Goal: Information Seeking & Learning: Learn about a topic

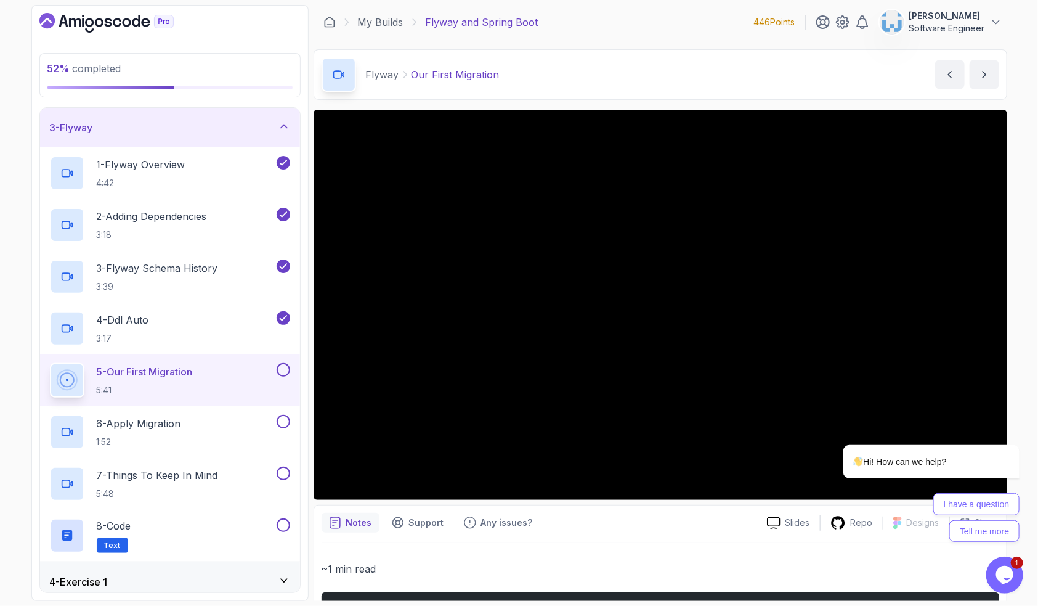
click at [632, 530] on div "Notes Support Any issues?" at bounding box center [540, 523] width 436 height 20
click at [1013, 427] on icon "Chat attention grabber" at bounding box center [1011, 426] width 11 height 11
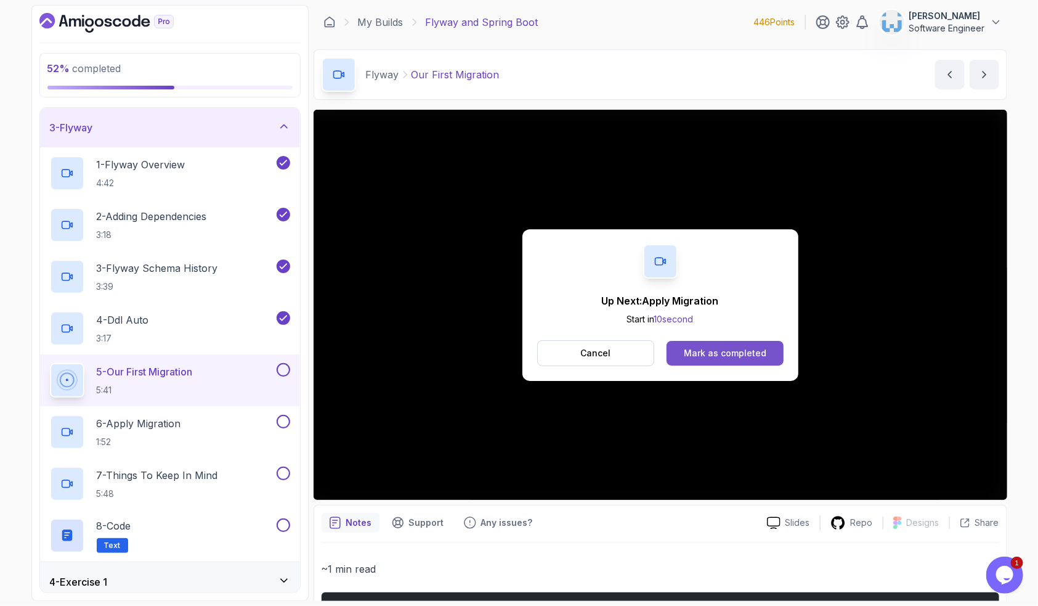
click at [748, 349] on div "Mark as completed" at bounding box center [725, 353] width 83 height 12
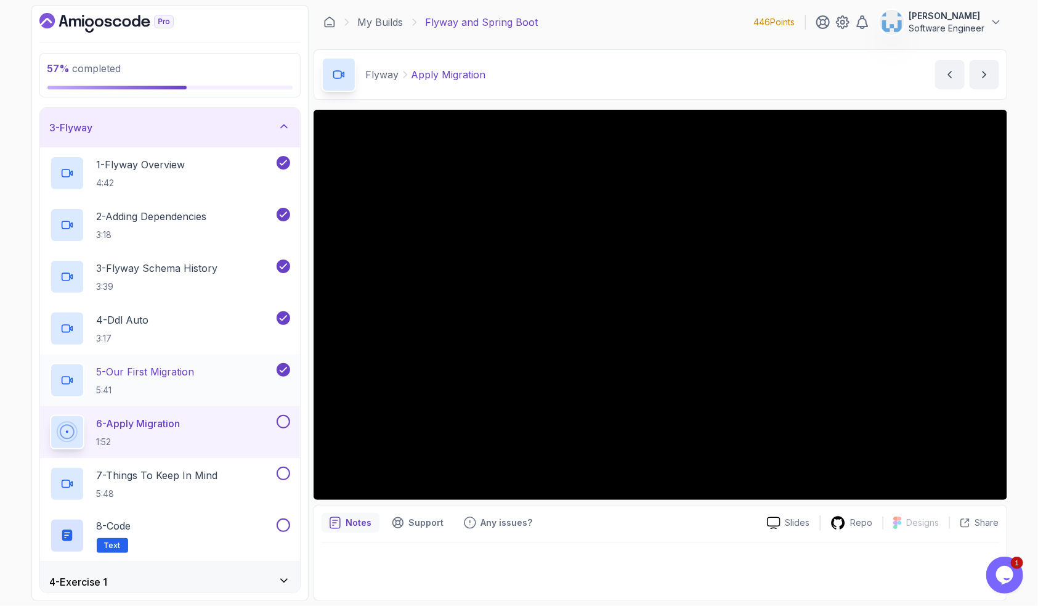
click at [192, 402] on div "5 - Our First Migration 5:41" at bounding box center [170, 380] width 260 height 52
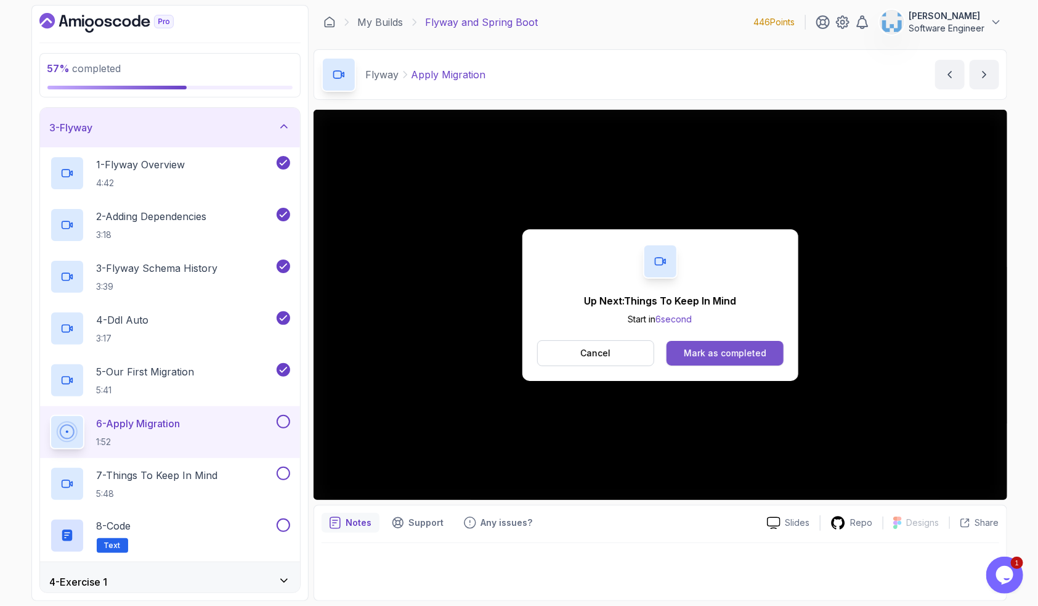
click at [727, 351] on div "Mark as completed" at bounding box center [725, 353] width 83 height 12
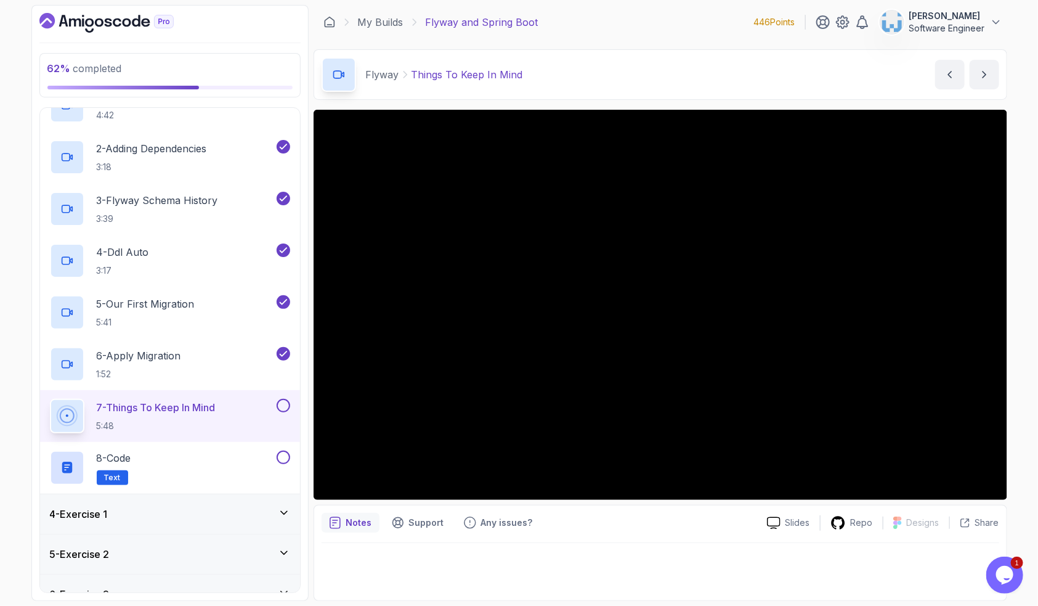
scroll to position [152, 0]
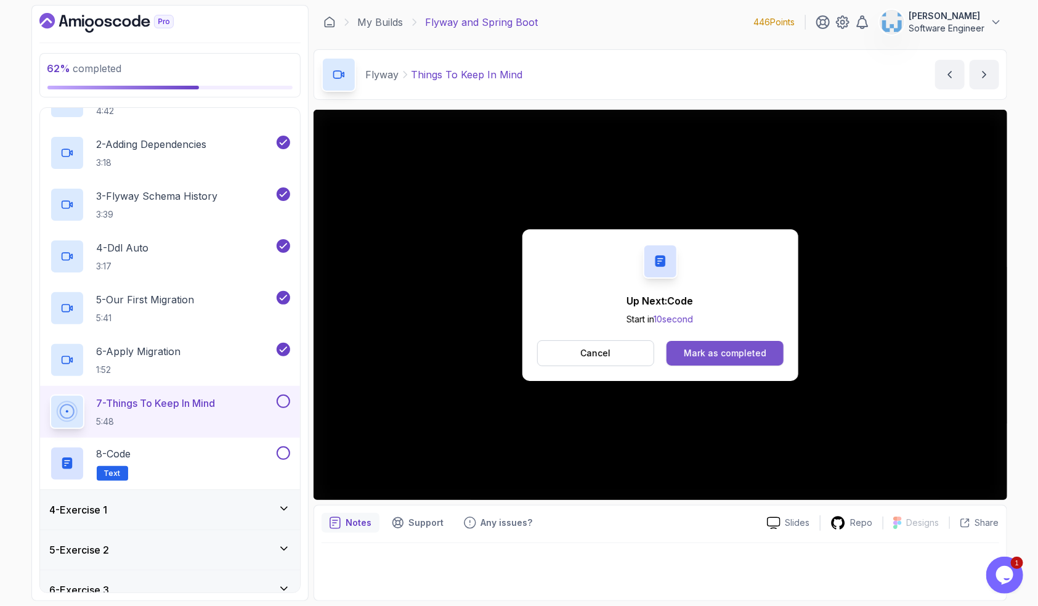
click at [709, 353] on div "Mark as completed" at bounding box center [725, 353] width 83 height 12
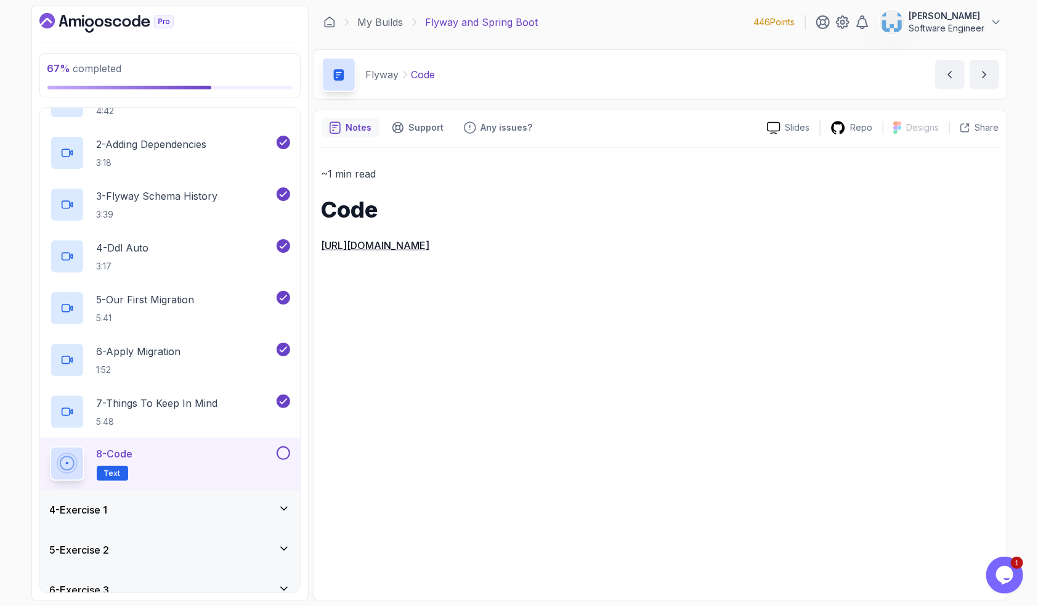
click at [282, 453] on button at bounding box center [284, 453] width 14 height 14
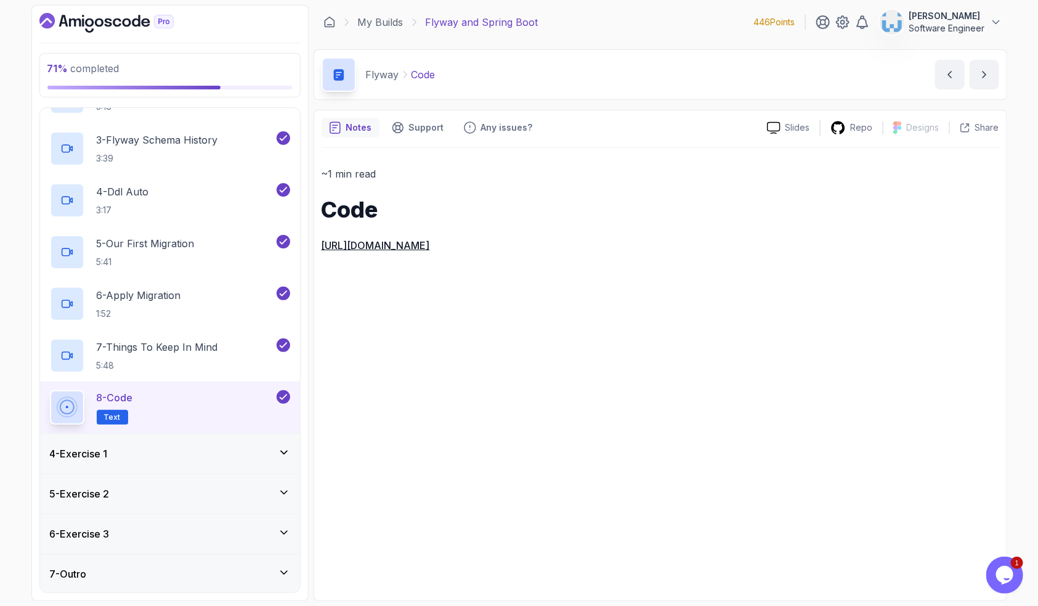
scroll to position [209, 0]
click at [177, 451] on div "4 - Exercise 1" at bounding box center [170, 453] width 240 height 15
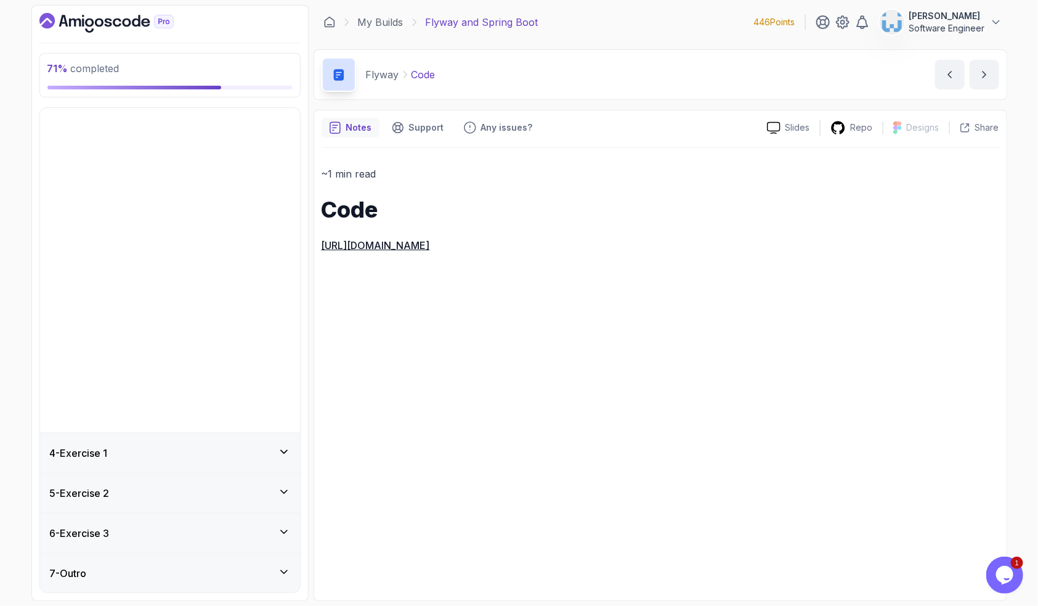
scroll to position [0, 0]
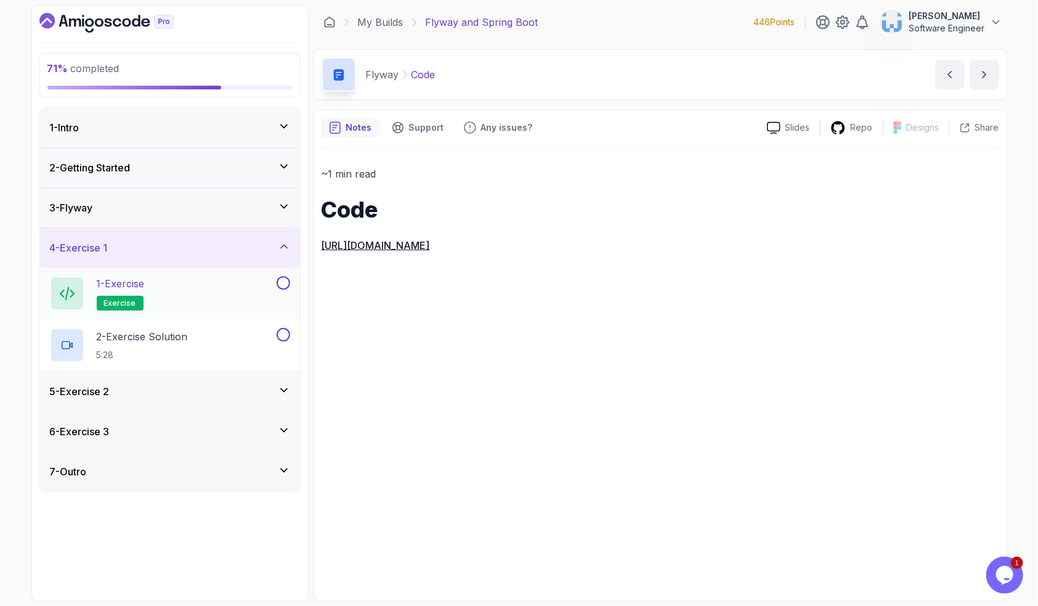
click at [156, 301] on div "1 - Exercise exercise" at bounding box center [162, 293] width 224 height 35
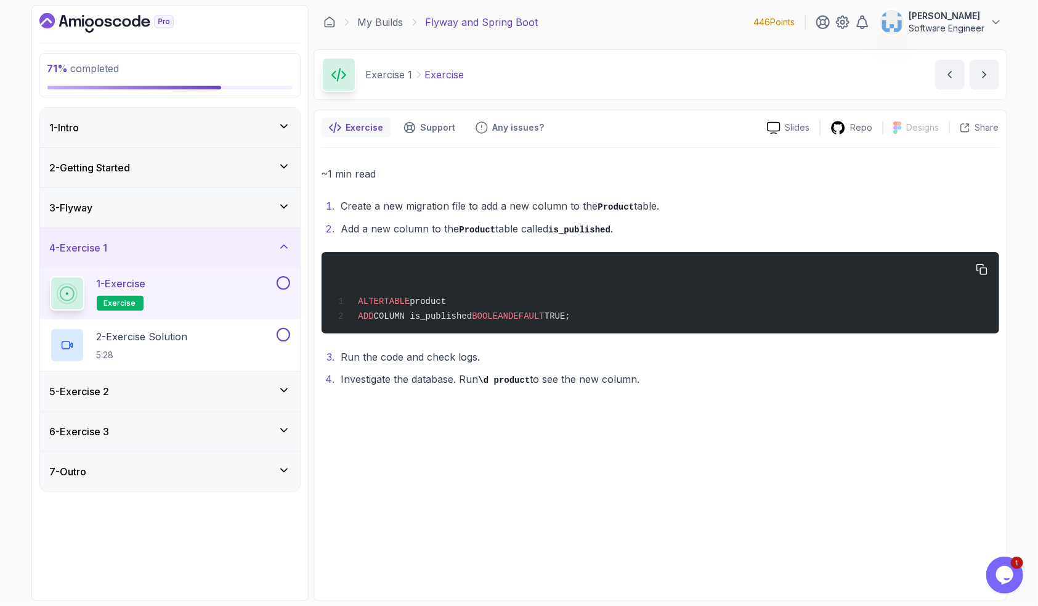
drag, startPoint x: 609, startPoint y: 319, endPoint x: 352, endPoint y: 298, distance: 257.8
click at [352, 298] on div "ALTER TABLE product ADD COLUMN is_published BOOLEAN DEFAULT TRUE;" at bounding box center [660, 292] width 658 height 67
drag, startPoint x: 471, startPoint y: 380, endPoint x: 518, endPoint y: 382, distance: 46.9
click at [518, 382] on li "Investigate the database. Run \d product to see the new column." at bounding box center [669, 379] width 662 height 18
click at [527, 383] on code "\d product" at bounding box center [505, 380] width 52 height 10
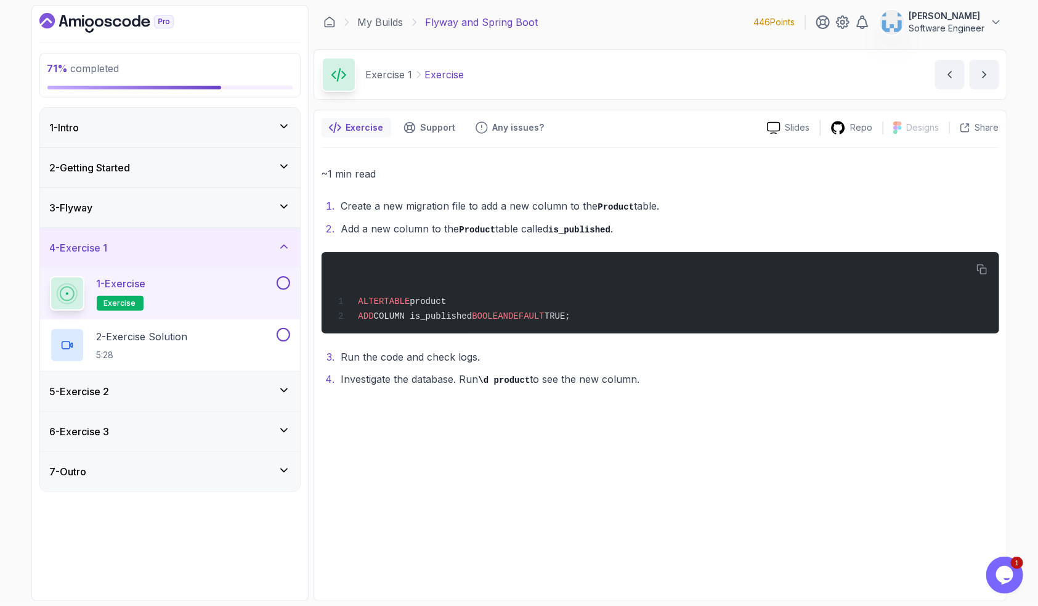
click at [240, 384] on div "5 - Exercise 2" at bounding box center [170, 391] width 240 height 15
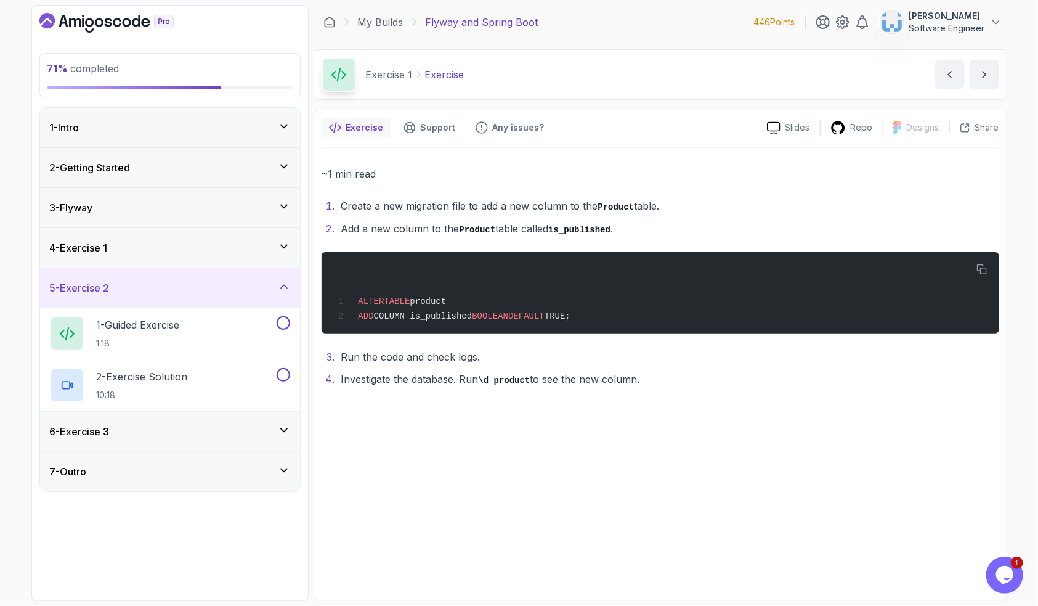
click at [216, 253] on div "4 - Exercise 1" at bounding box center [170, 247] width 240 height 15
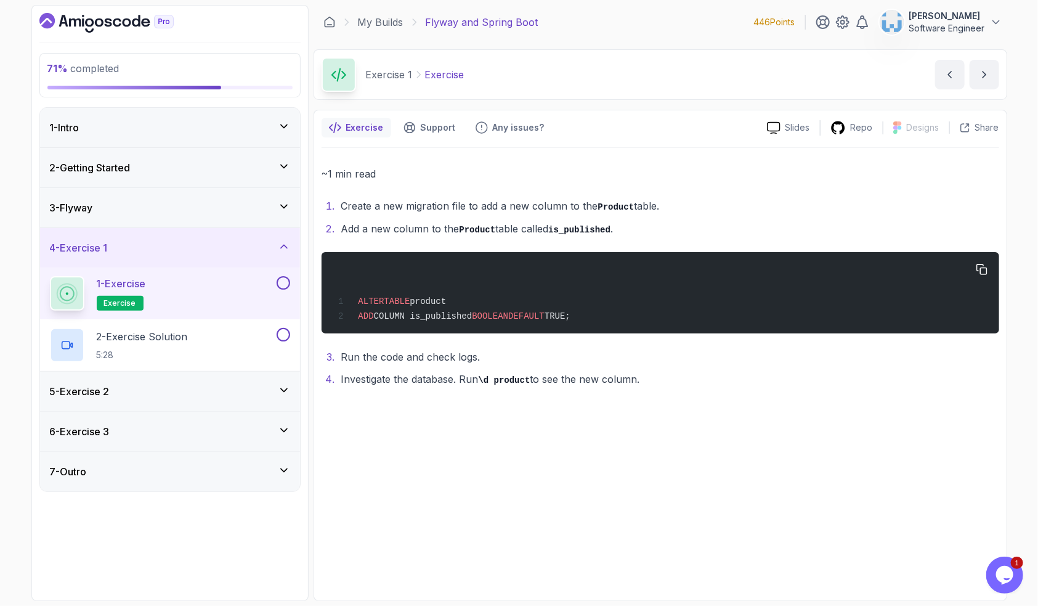
drag, startPoint x: 602, startPoint y: 317, endPoint x: 333, endPoint y: 299, distance: 269.9
click at [333, 299] on div "ALTER TABLE product ADD COLUMN is_published BOOLEAN DEFAULT TRUE;" at bounding box center [660, 292] width 658 height 67
copy code "ALTER TABLE product ADD COLUMN is_published BOOLEAN DEFAULT TRUE;"
click at [276, 290] on button "1 - Exercise exercise" at bounding box center [170, 293] width 240 height 35
click at [283, 283] on button at bounding box center [284, 283] width 14 height 14
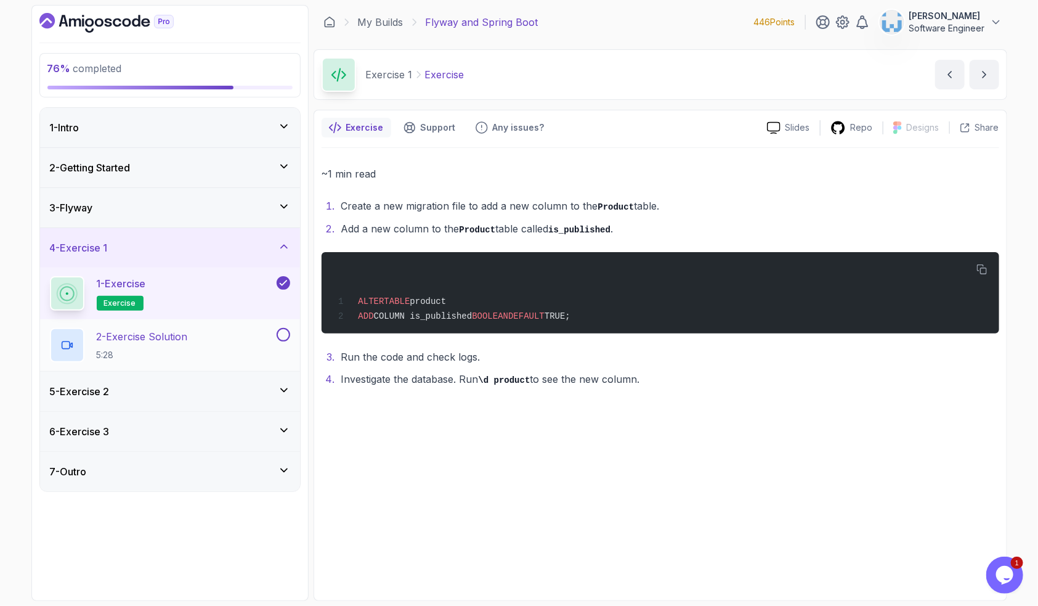
click at [216, 338] on div "2 - Exercise Solution 5:28" at bounding box center [162, 345] width 224 height 35
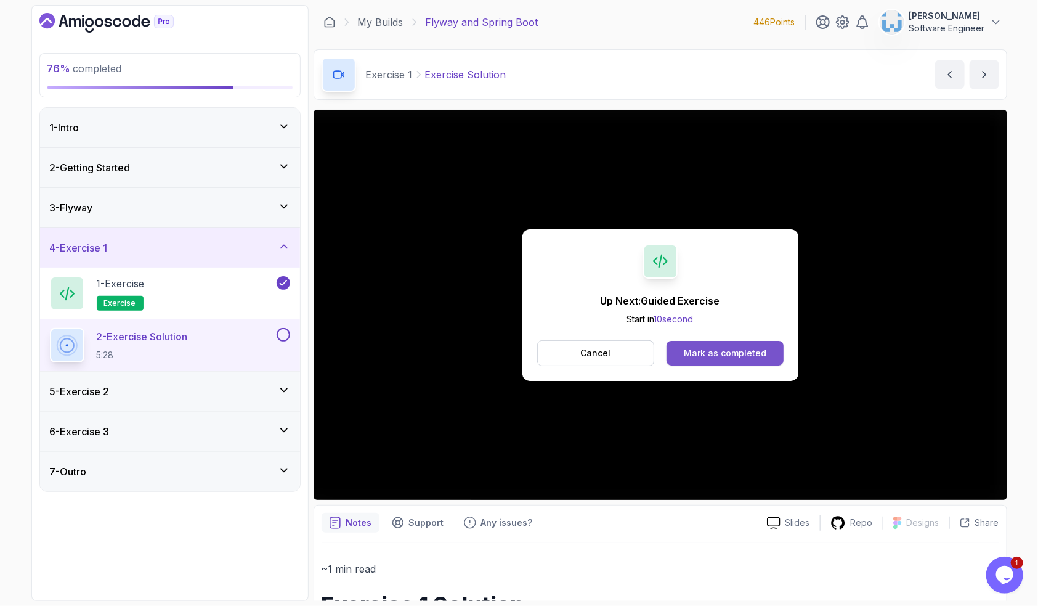
click at [776, 352] on button "Mark as completed" at bounding box center [725, 353] width 116 height 25
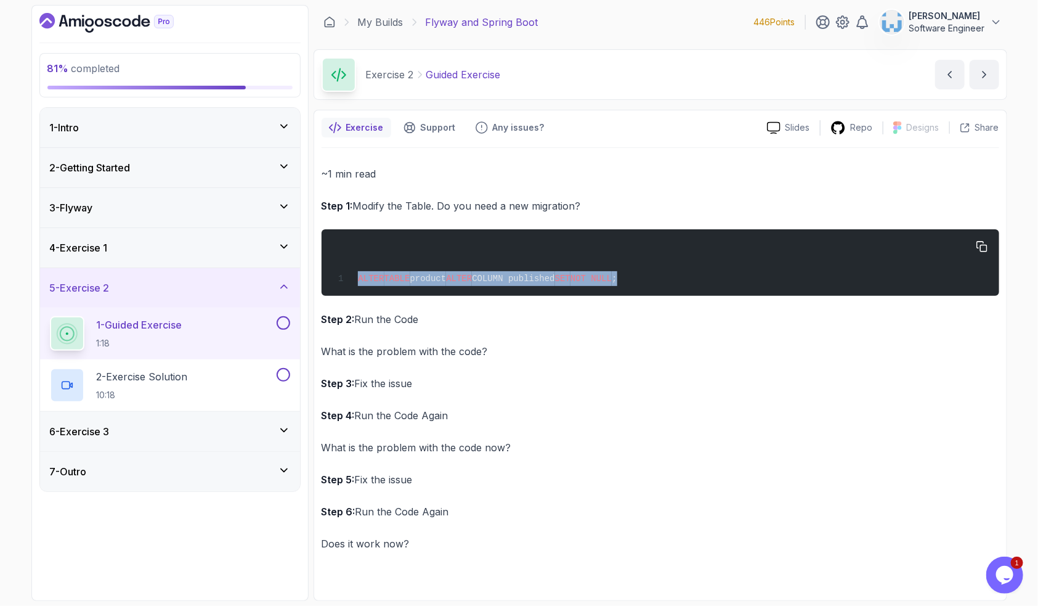
drag, startPoint x: 653, startPoint y: 282, endPoint x: 355, endPoint y: 282, distance: 298.3
click at [355, 282] on div "ALTER TABLE product ALTER COLUMN published SET NOT NULL ;" at bounding box center [660, 263] width 658 height 52
copy span "ALTER TABLE product ALTER COLUMN published SET NOT NULL ;"
click at [158, 248] on div "4 - Exercise 1" at bounding box center [170, 247] width 240 height 15
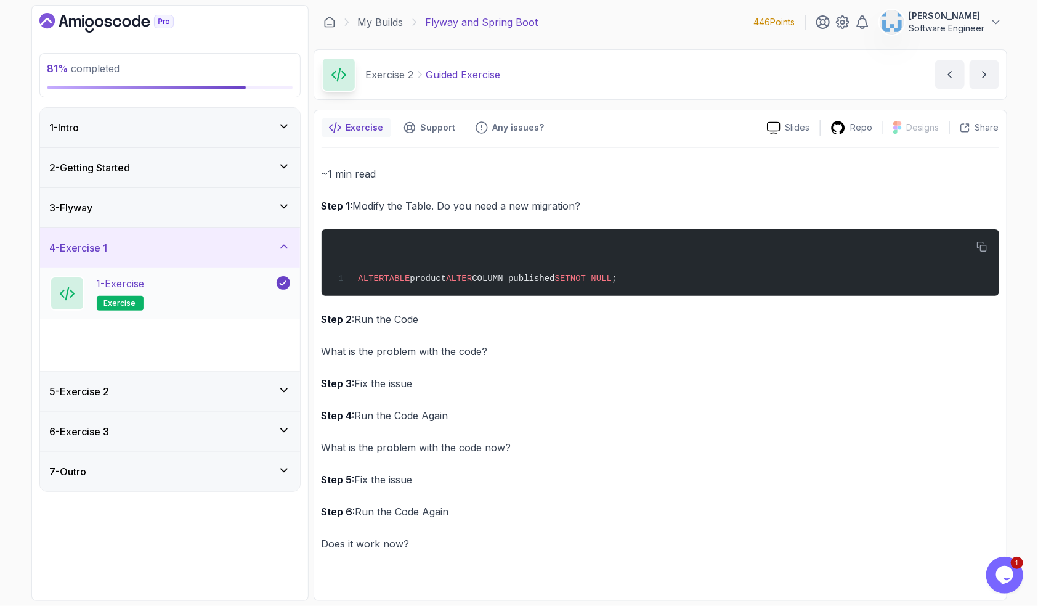
click at [153, 289] on div "1 - Exercise exercise" at bounding box center [162, 293] width 224 height 35
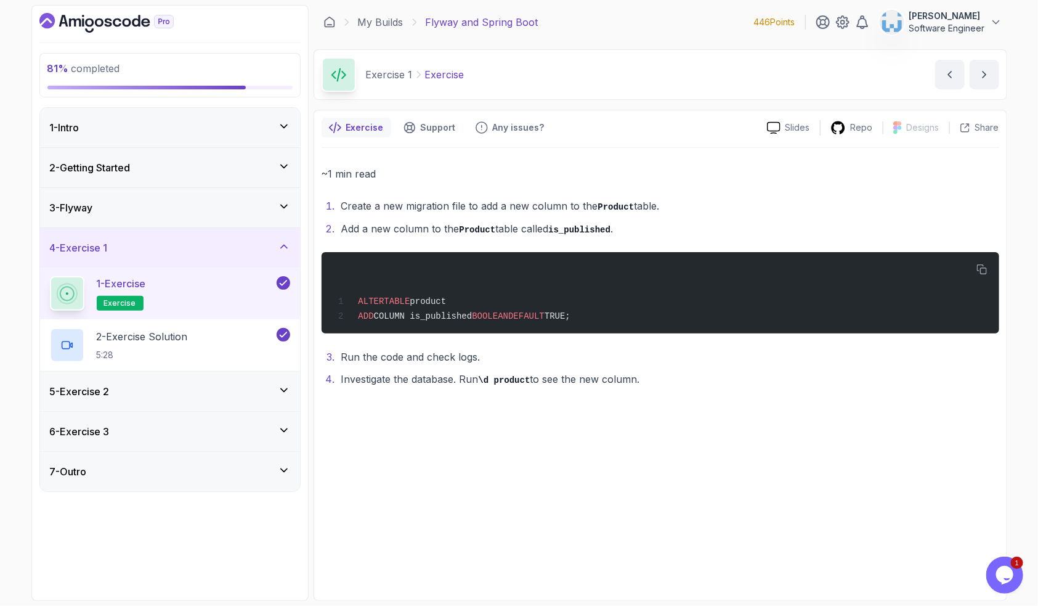
click at [228, 391] on div "5 - Exercise 2" at bounding box center [170, 391] width 240 height 15
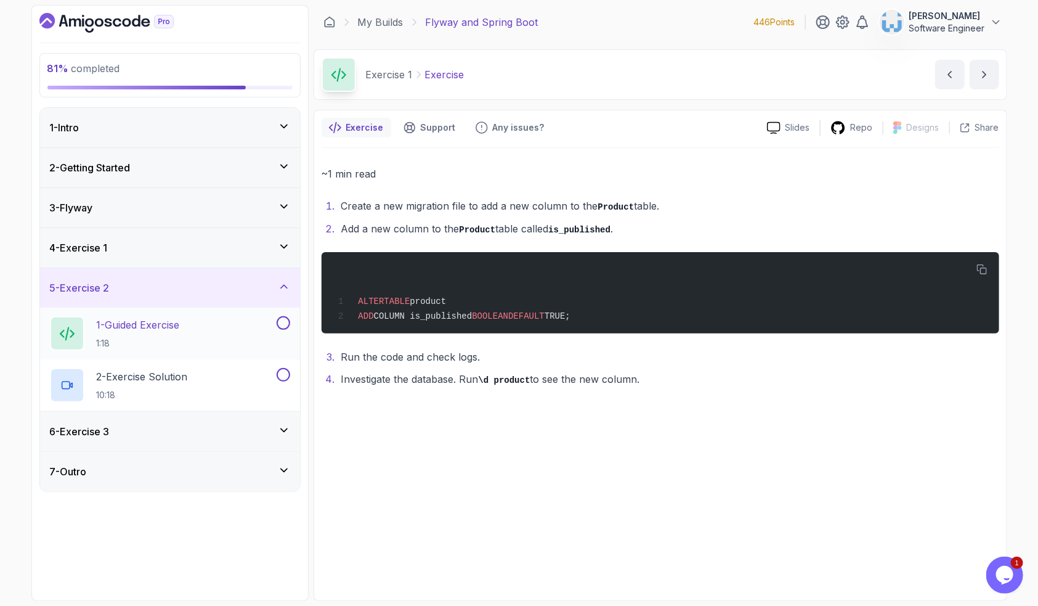
click at [234, 336] on div "1 - Guided Exercise 1:18" at bounding box center [162, 333] width 224 height 35
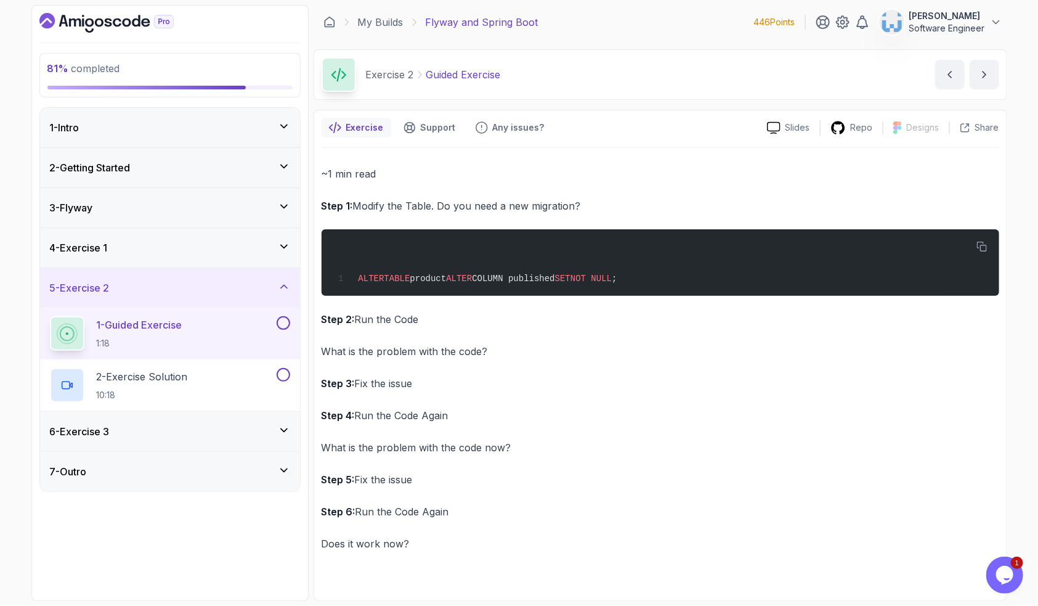
click at [286, 325] on button at bounding box center [284, 323] width 14 height 14
click at [232, 378] on div "2 - Exercise Solution 10:18" at bounding box center [162, 385] width 224 height 35
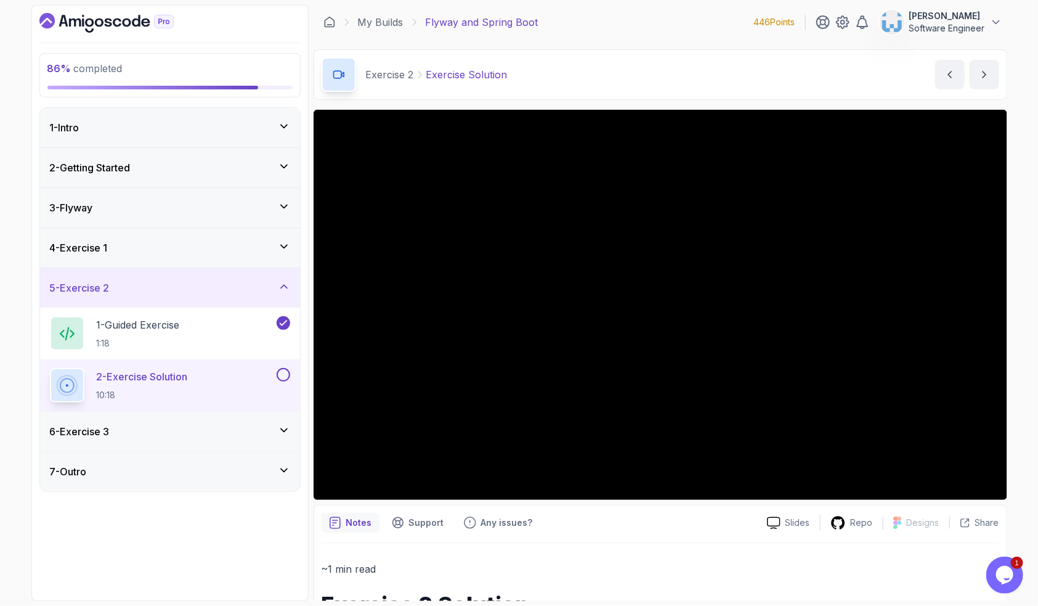
click at [222, 439] on div "6 - Exercise 3" at bounding box center [170, 431] width 260 height 39
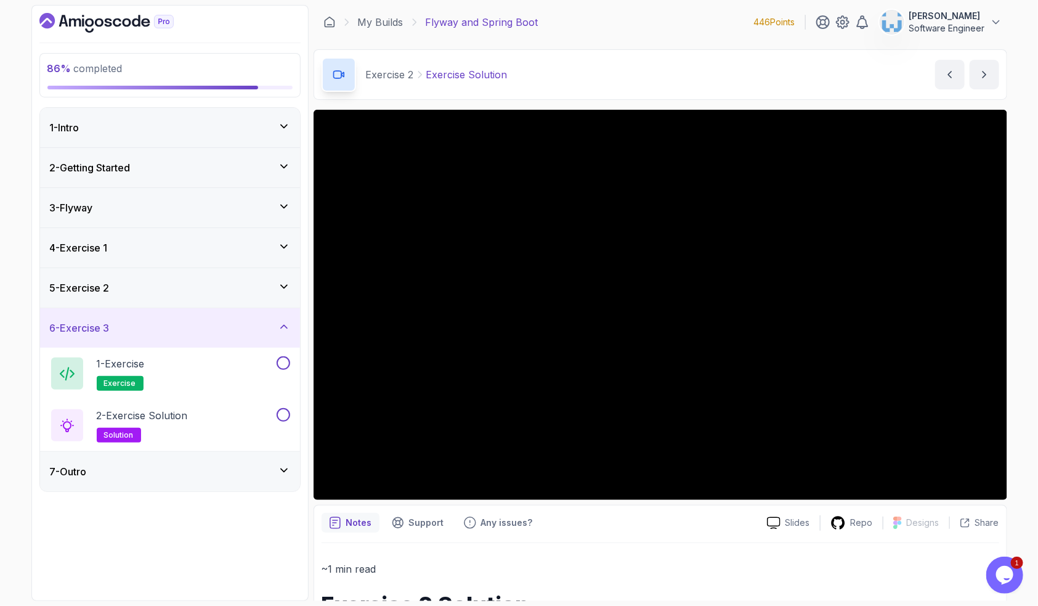
click at [240, 485] on div "7 - Outro" at bounding box center [170, 471] width 260 height 39
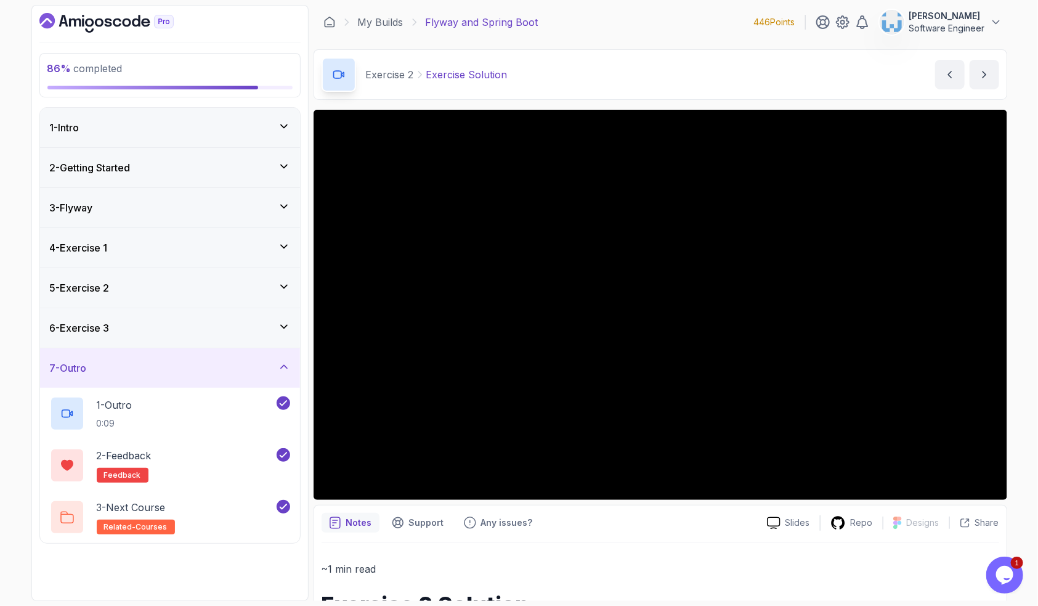
click at [243, 372] on div "7 - Outro" at bounding box center [170, 368] width 240 height 15
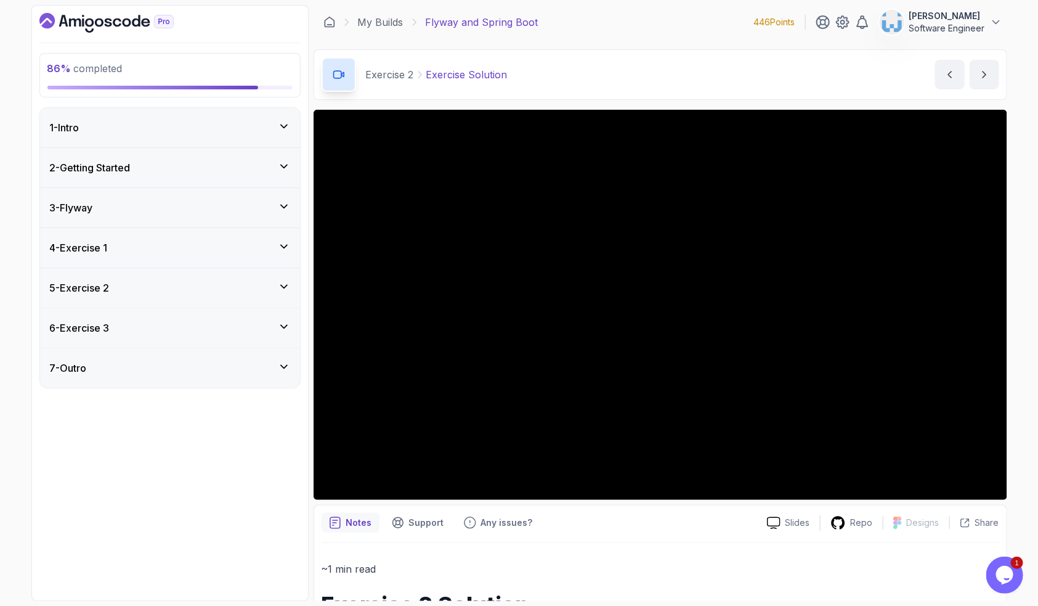
click at [228, 327] on div "6 - Exercise 3" at bounding box center [170, 327] width 240 height 15
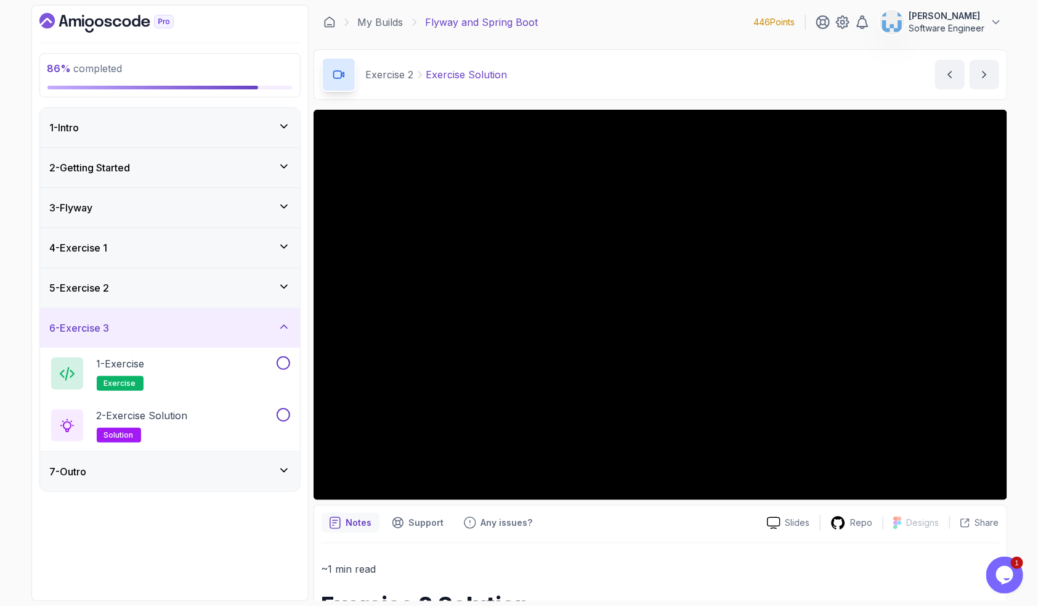
click at [234, 290] on div "5 - Exercise 2" at bounding box center [170, 287] width 240 height 15
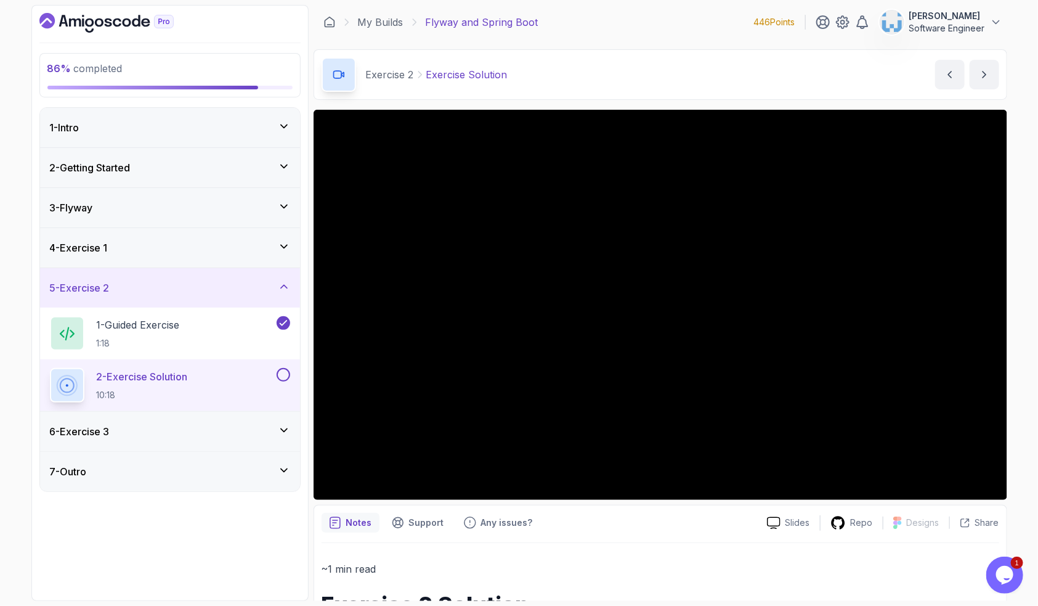
click at [235, 287] on div "5 - Exercise 2" at bounding box center [170, 287] width 240 height 15
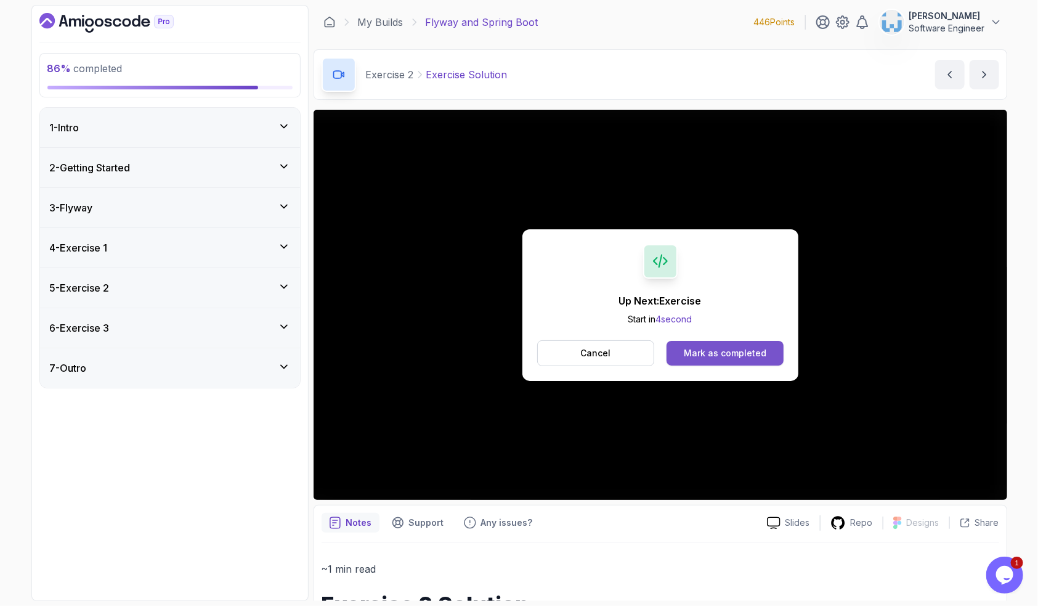
click at [754, 350] on div "Mark as completed" at bounding box center [725, 353] width 83 height 12
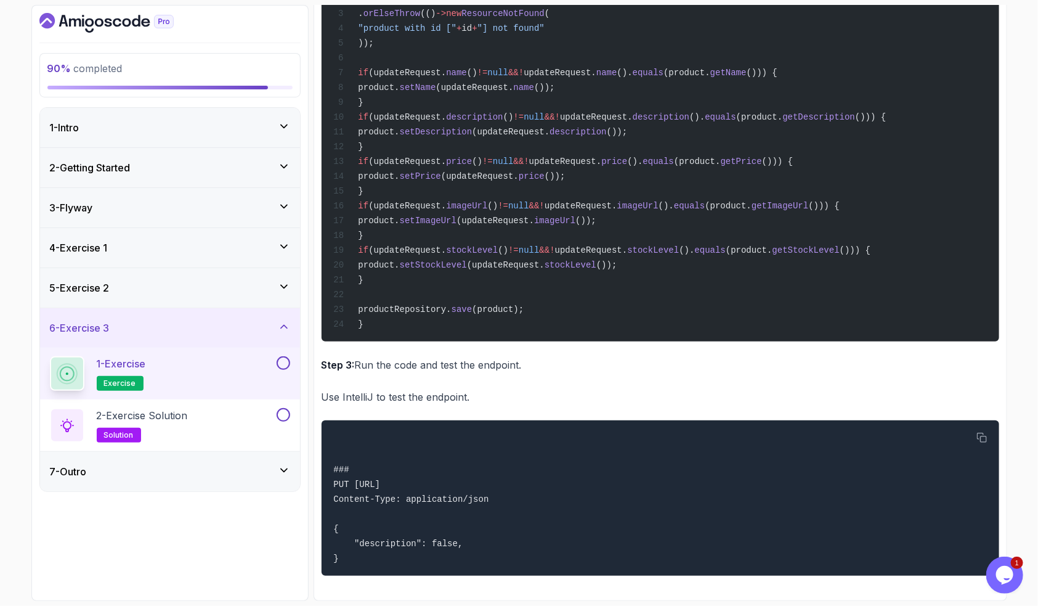
scroll to position [779, 0]
click at [283, 366] on button at bounding box center [284, 363] width 14 height 14
click at [219, 424] on div "2 - Exercise Solution solution" at bounding box center [162, 425] width 224 height 35
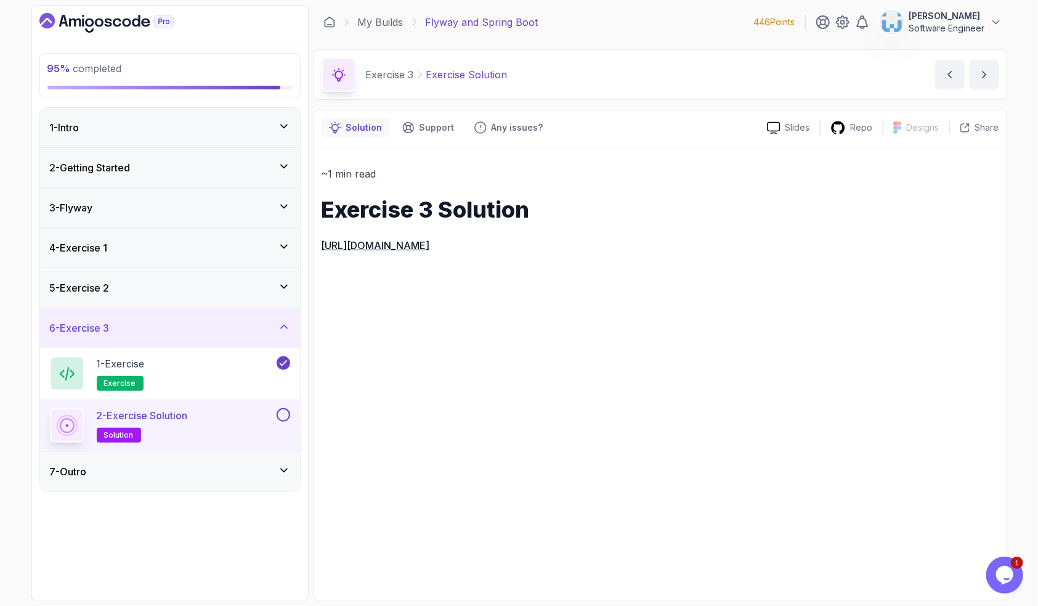
click at [283, 414] on button at bounding box center [284, 415] width 14 height 14
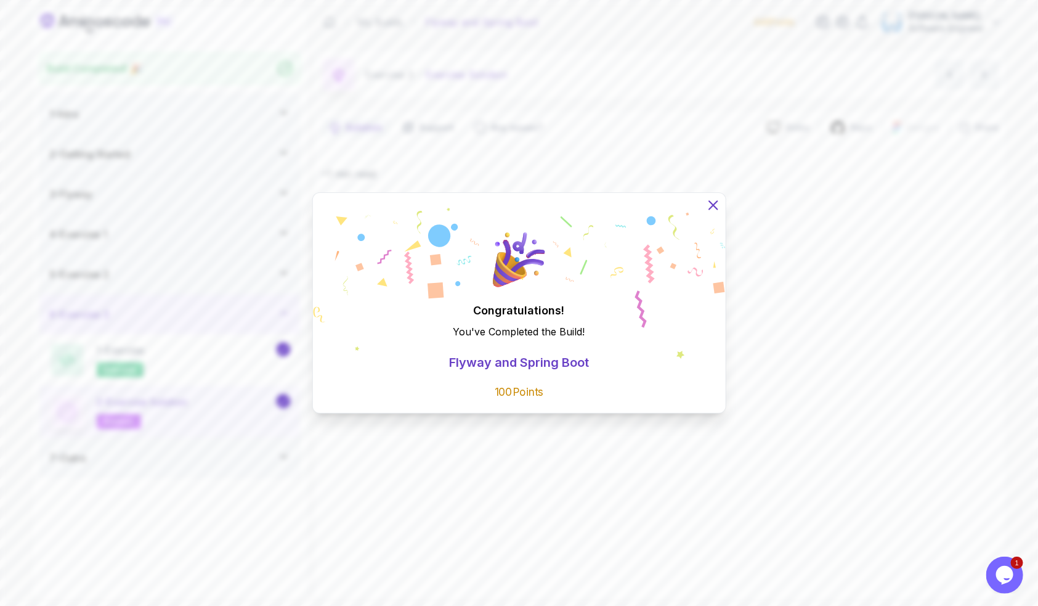
click at [710, 202] on icon at bounding box center [713, 205] width 8 height 8
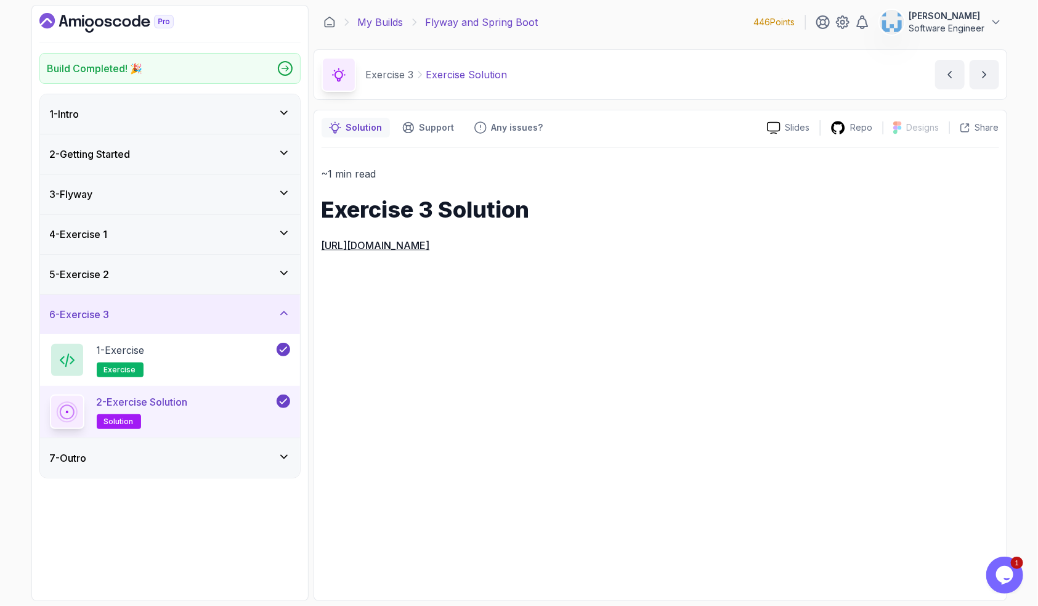
click at [389, 20] on link "My Builds" at bounding box center [381, 22] width 46 height 15
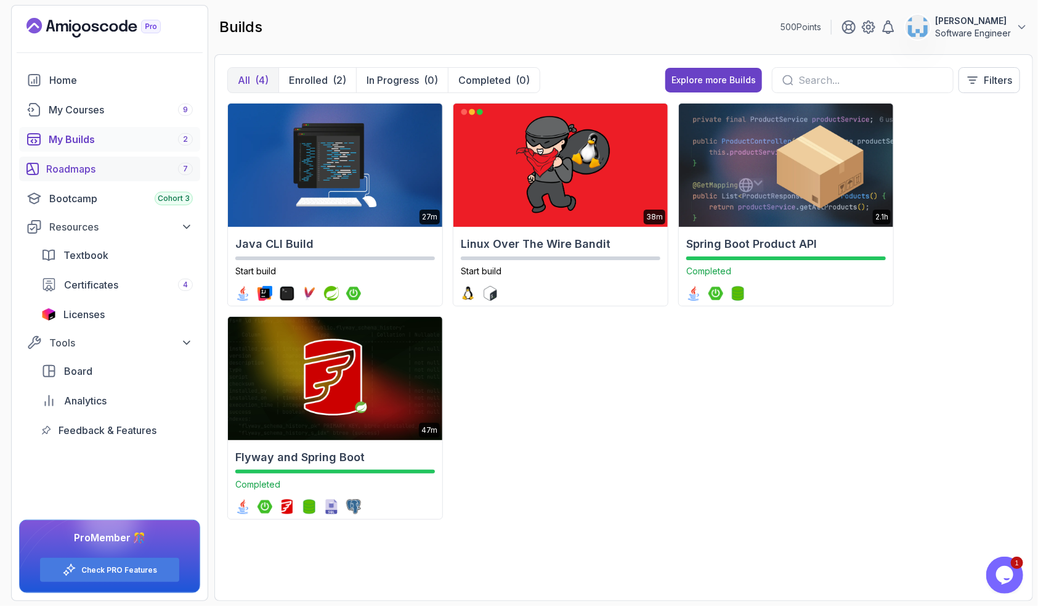
click at [109, 169] on div "Roadmaps 7" at bounding box center [119, 168] width 147 height 15
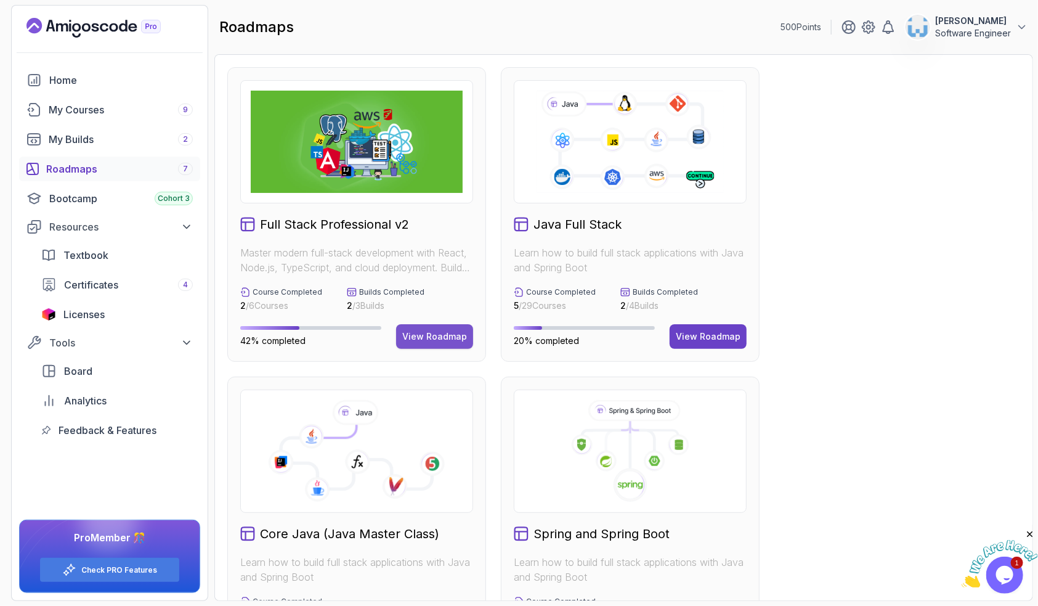
click at [464, 336] on div "View Roadmap" at bounding box center [434, 336] width 65 height 12
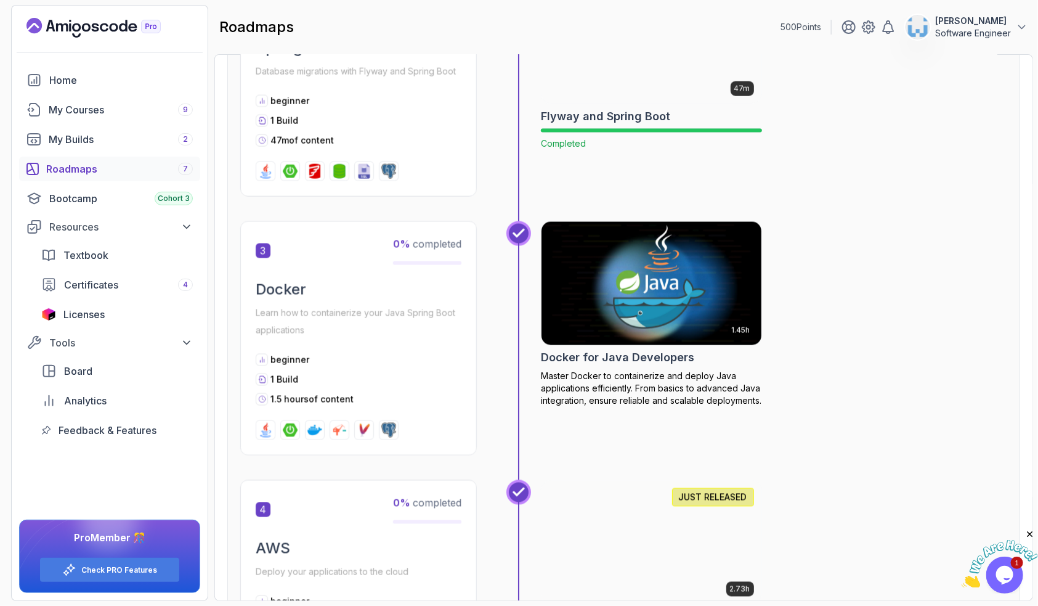
scroll to position [968, 0]
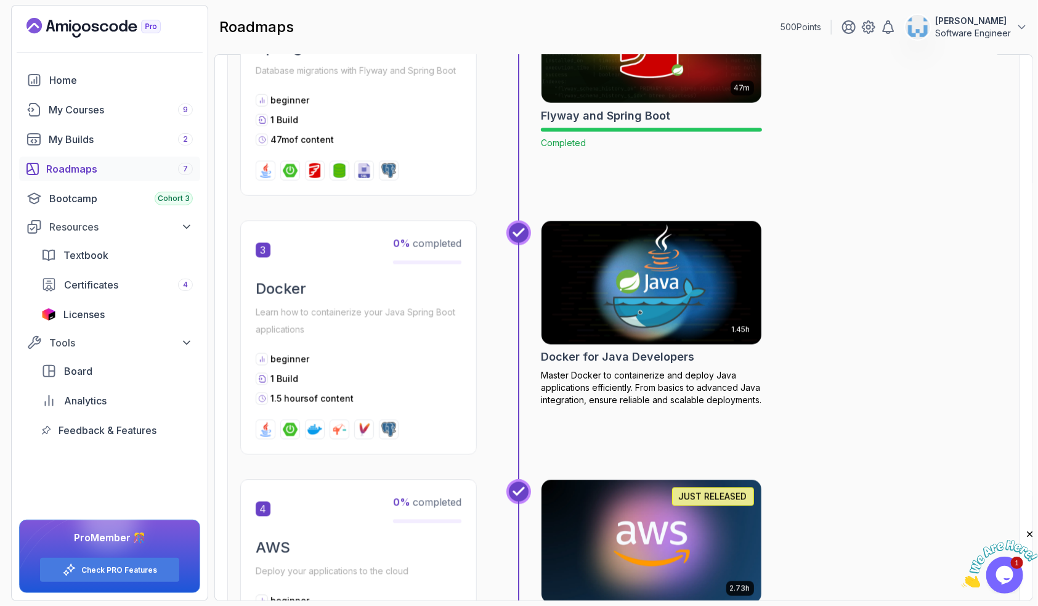
click at [664, 362] on h2 "Docker for Java Developers" at bounding box center [617, 357] width 153 height 17
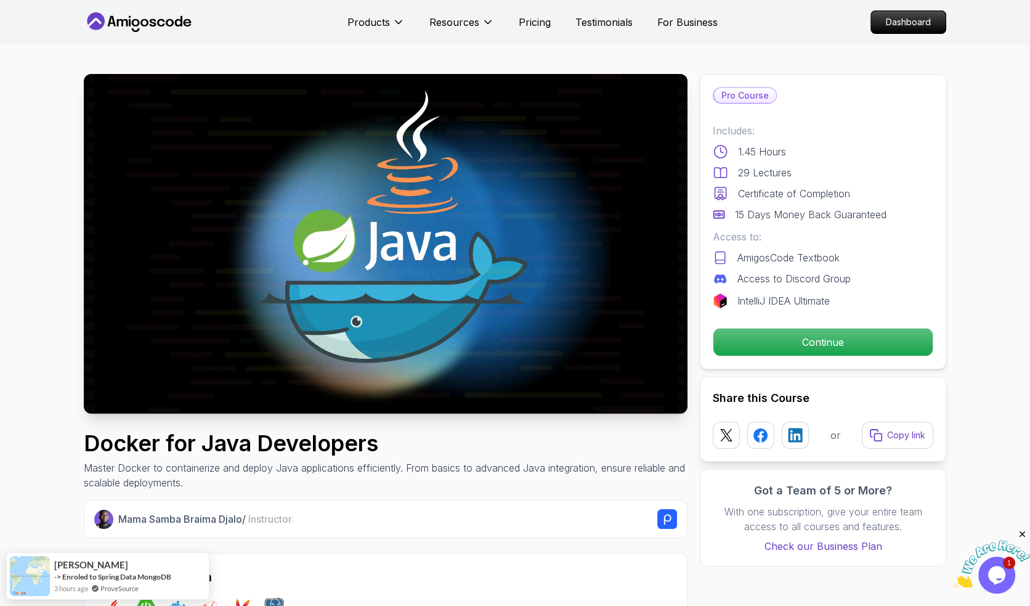
click at [1022, 531] on icon "Close" at bounding box center [1022, 534] width 11 height 11
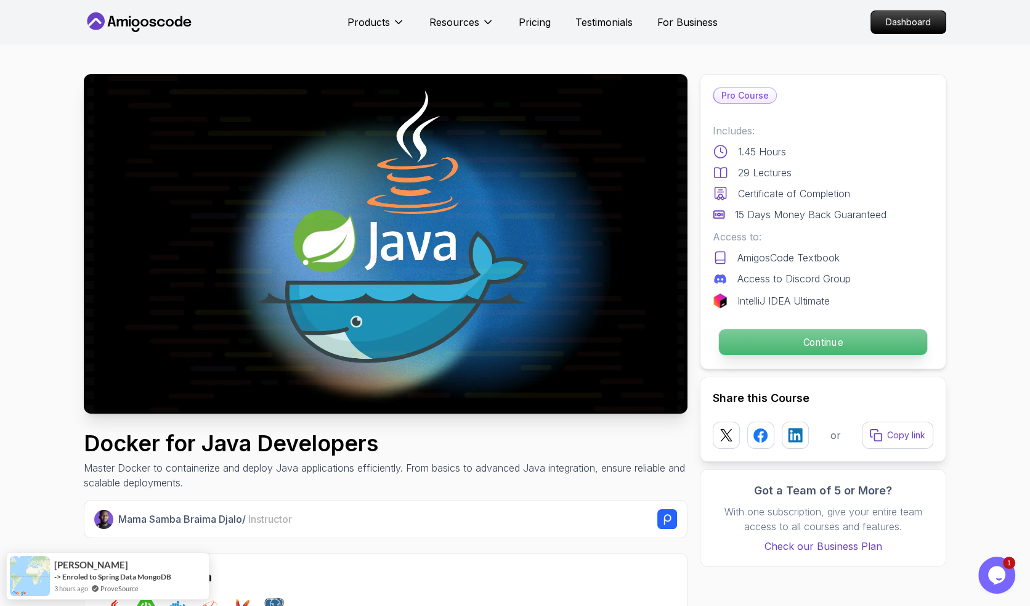
click at [772, 340] on p "Continue" at bounding box center [823, 342] width 208 height 26
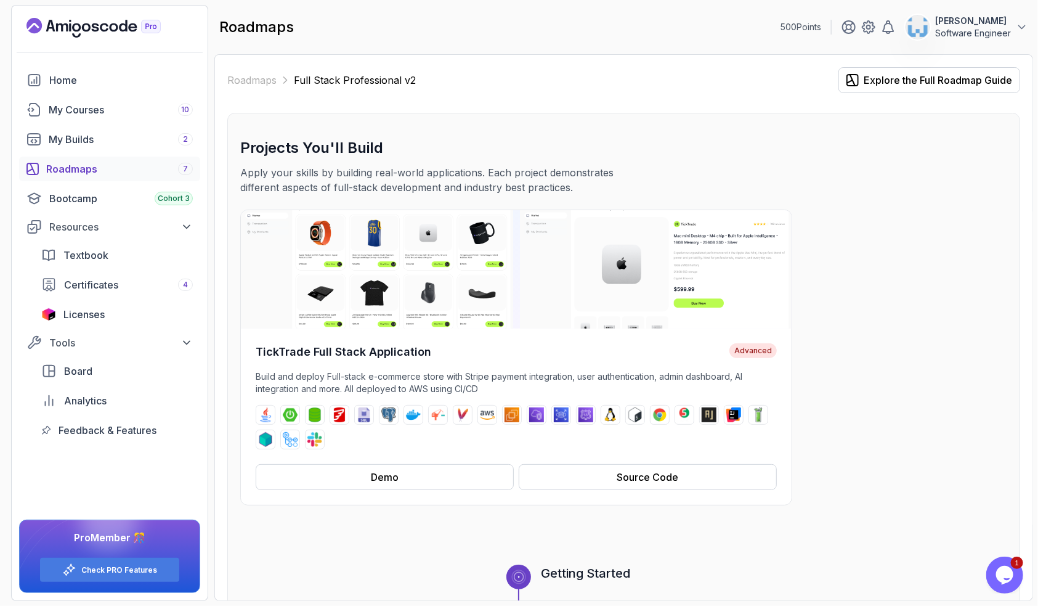
click at [89, 167] on div "Roadmaps 7" at bounding box center [119, 168] width 147 height 15
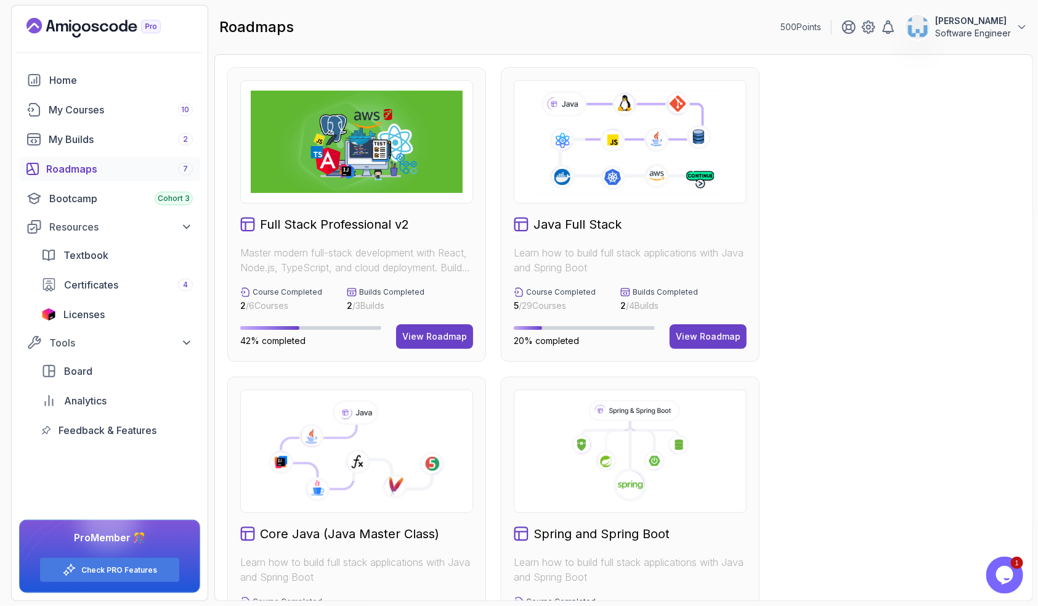
scroll to position [282, 0]
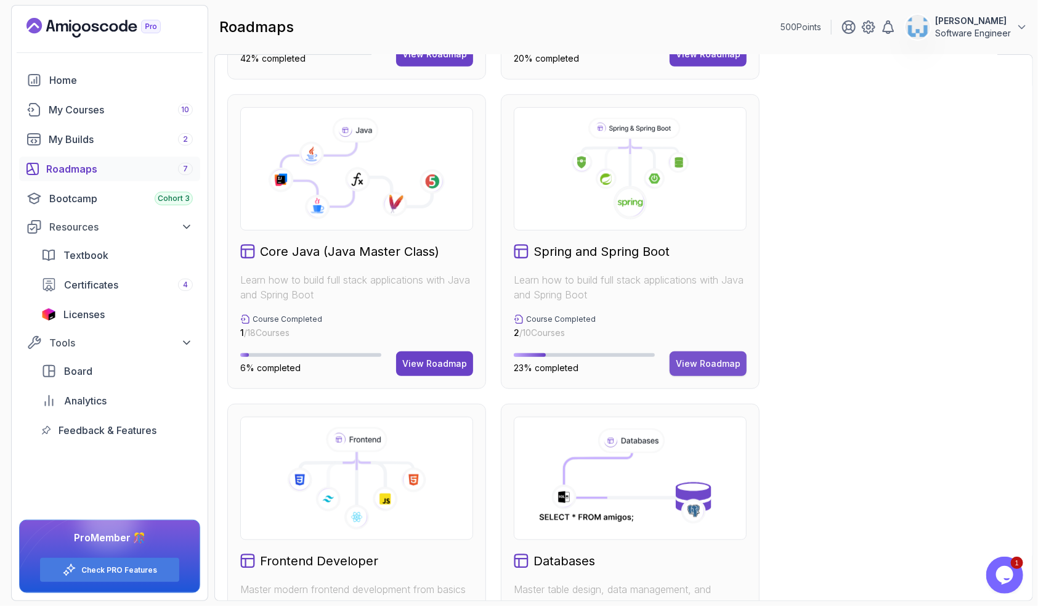
click at [719, 369] on div "View Roadmap" at bounding box center [708, 363] width 65 height 12
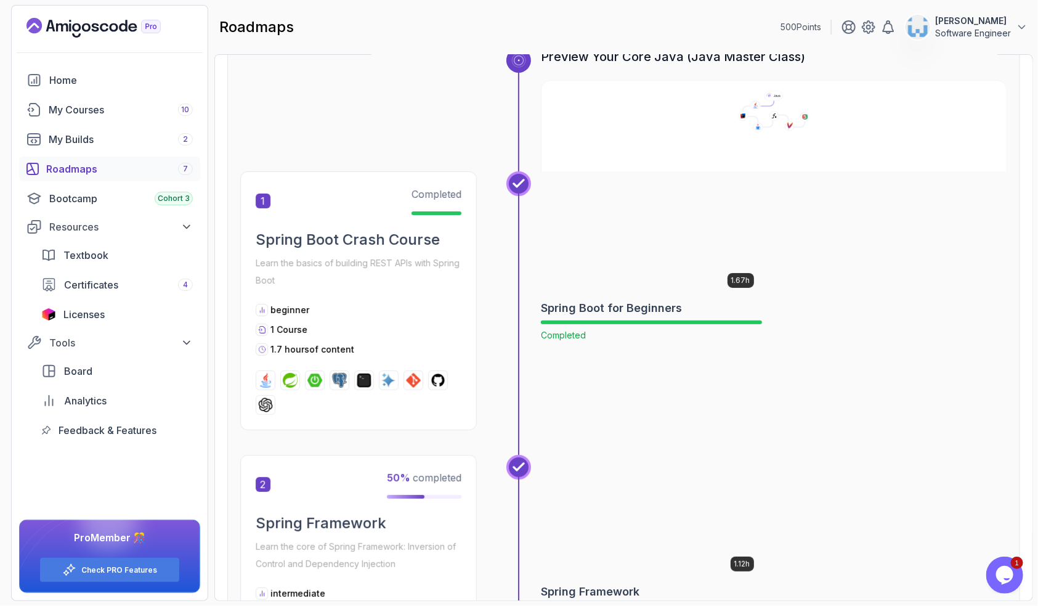
scroll to position [112, 0]
